Goal: Transaction & Acquisition: Purchase product/service

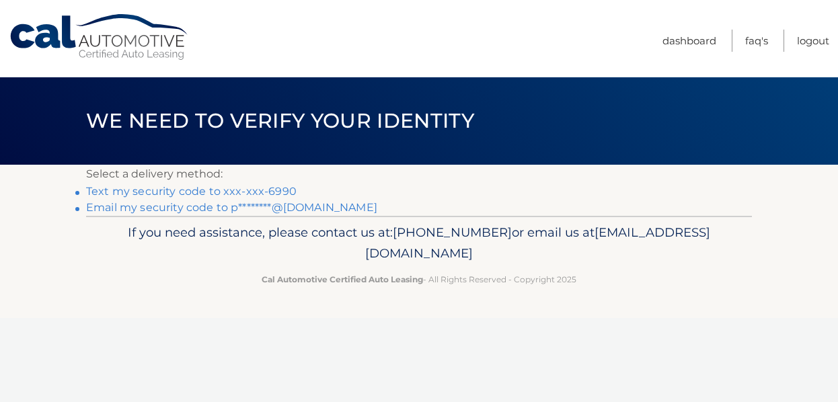
click at [273, 193] on link "Text my security code to xxx-xxx-6990" at bounding box center [191, 191] width 211 height 13
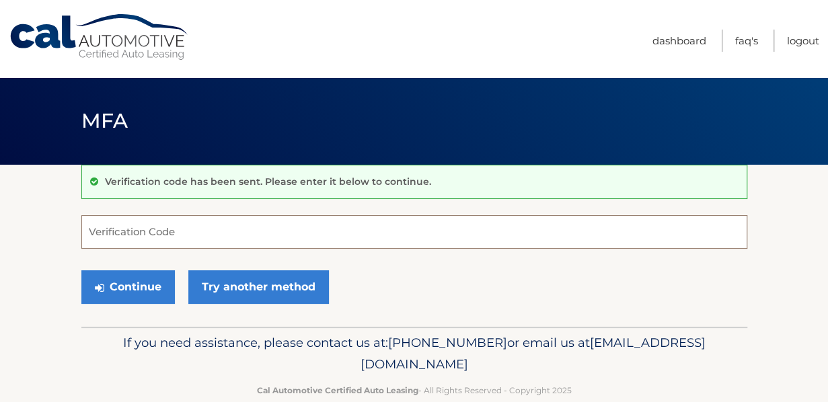
click at [240, 228] on input "Verification Code" at bounding box center [414, 232] width 666 height 34
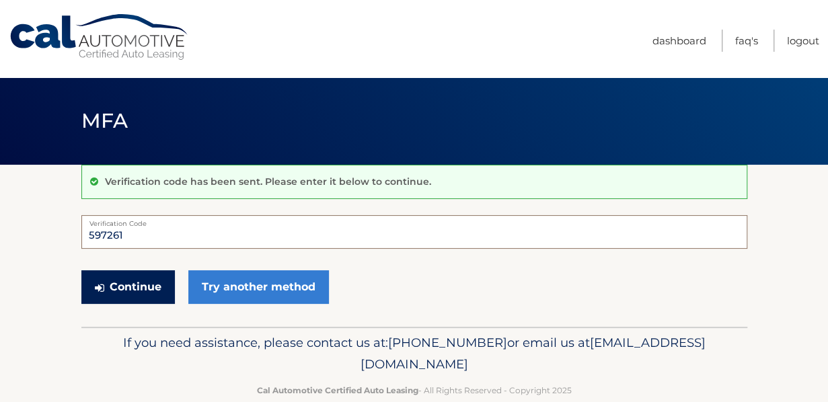
type input "597261"
click at [138, 294] on button "Continue" at bounding box center [128, 287] width 94 height 34
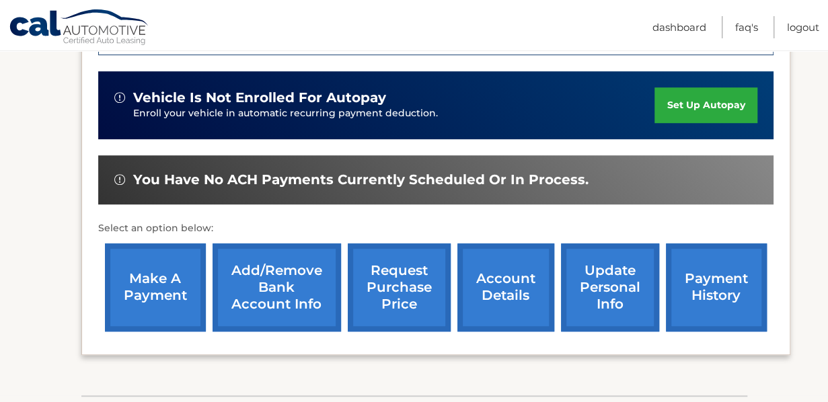
scroll to position [388, 0]
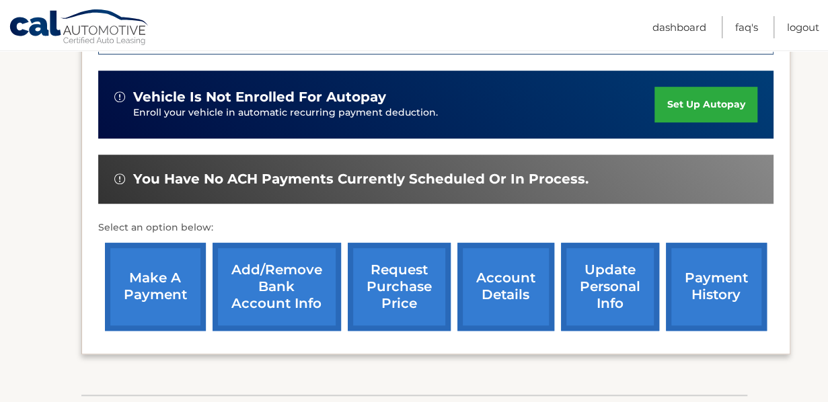
click at [138, 294] on link "make a payment" at bounding box center [155, 287] width 101 height 88
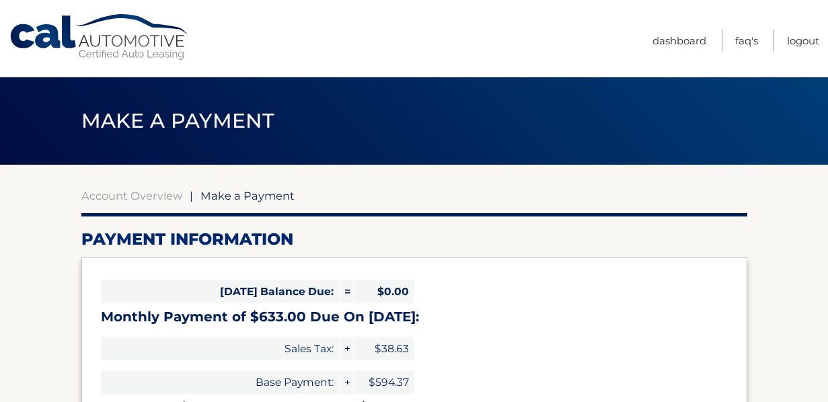
select select "MjIyODcwZTMtNDQ1Zi00NjhjLWI3NTgtZTgzODhiMzA4OWYy"
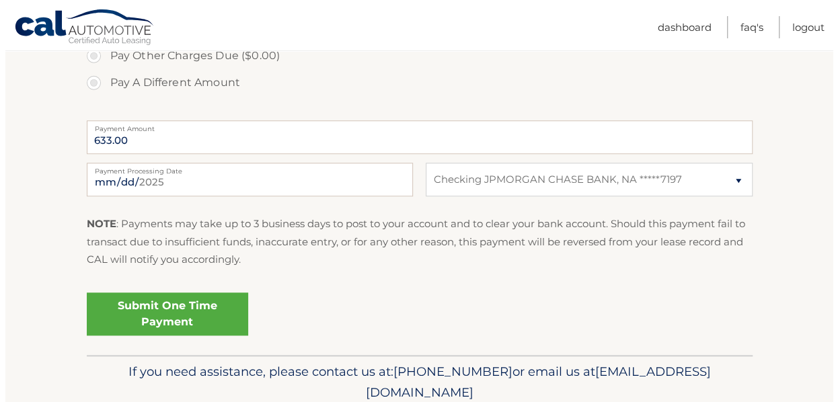
scroll to position [505, 0]
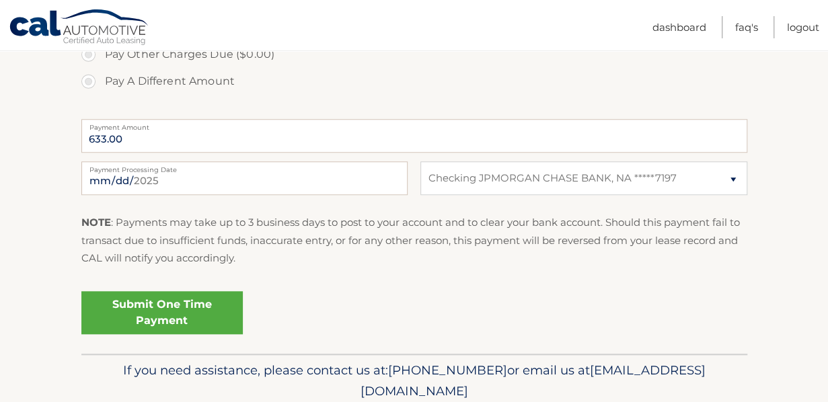
click at [182, 307] on link "Submit One Time Payment" at bounding box center [161, 312] width 161 height 43
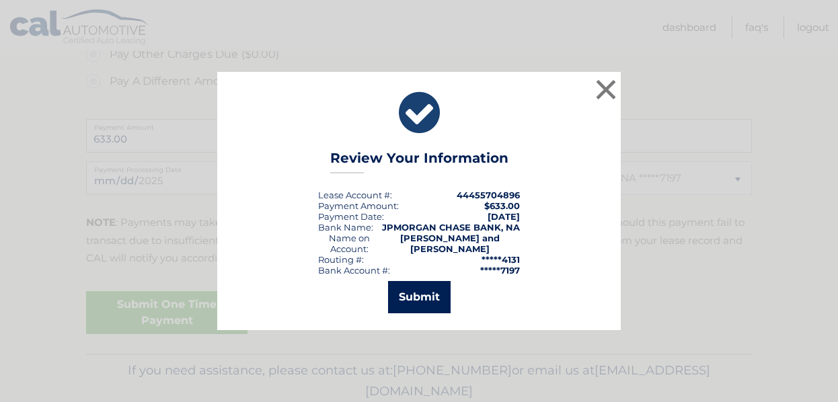
click at [423, 294] on button "Submit" at bounding box center [419, 297] width 63 height 32
